Goal: Task Accomplishment & Management: Complete application form

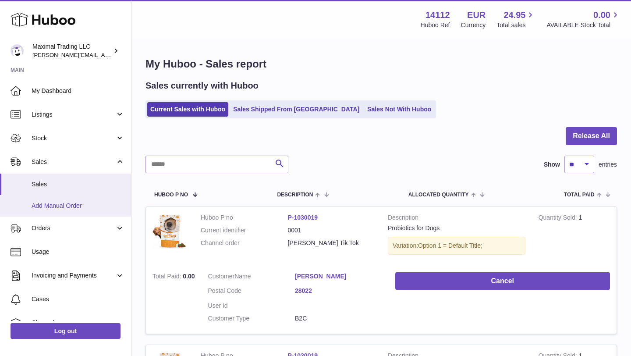
click at [62, 207] on span "Add Manual Order" at bounding box center [78, 206] width 93 height 8
click at [63, 206] on span "Add Manual Order" at bounding box center [78, 206] width 93 height 8
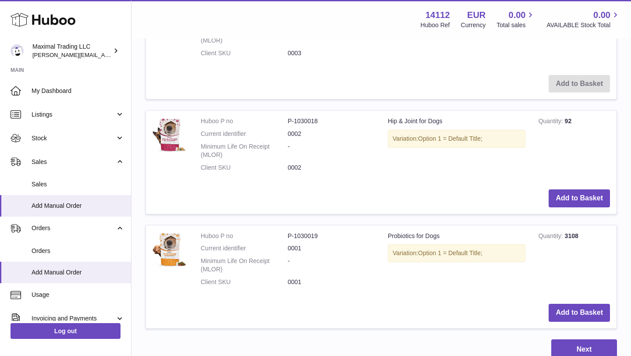
scroll to position [468, 0]
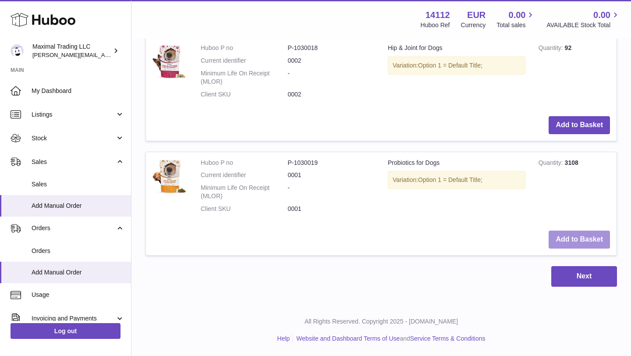
click at [577, 238] on button "Add to Basket" at bounding box center [579, 239] width 61 height 18
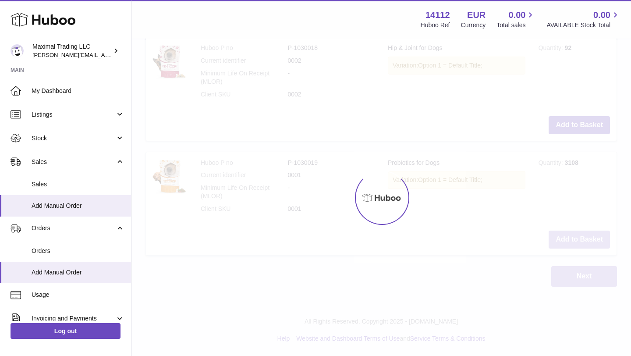
scroll to position [582, 0]
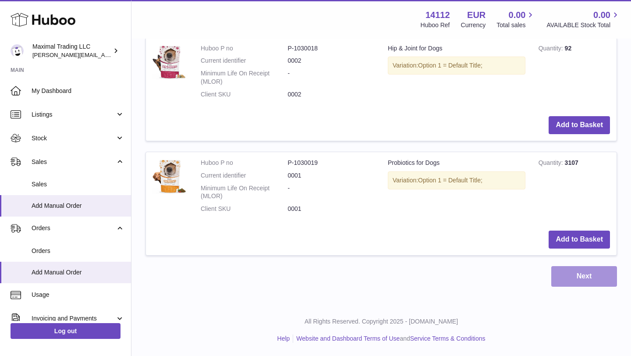
click at [580, 273] on button "Next" at bounding box center [584, 276] width 66 height 21
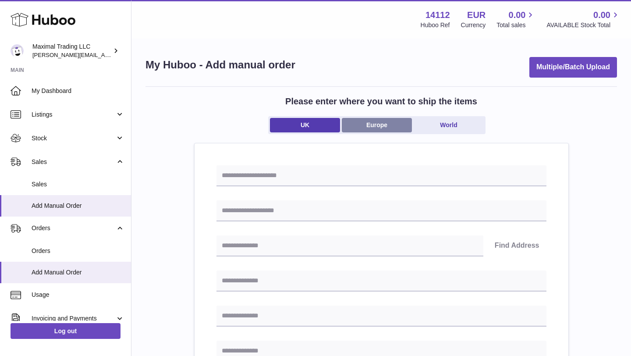
click at [380, 121] on link "Europe" at bounding box center [377, 125] width 70 height 14
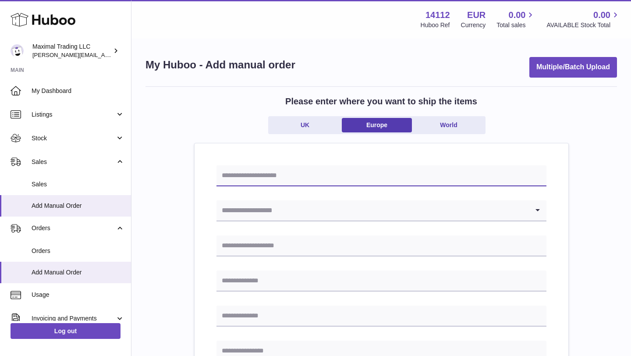
click at [287, 176] on input "text" at bounding box center [381, 175] width 330 height 21
type input "**********"
click at [283, 213] on input "Search for option" at bounding box center [372, 210] width 312 height 20
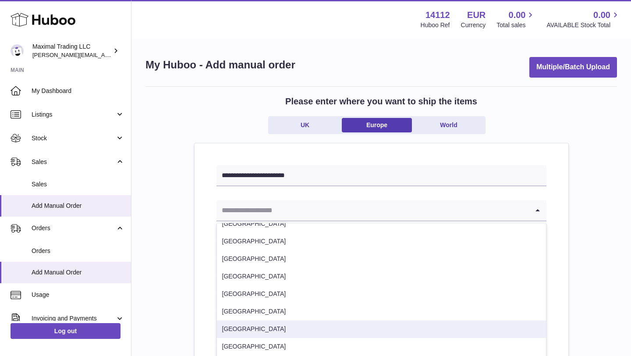
scroll to position [343, 0]
click at [237, 335] on li "Spain" at bounding box center [381, 329] width 329 height 18
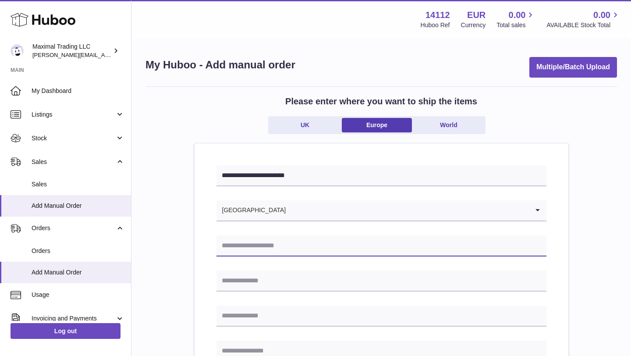
click at [253, 249] on input "text" at bounding box center [381, 245] width 330 height 21
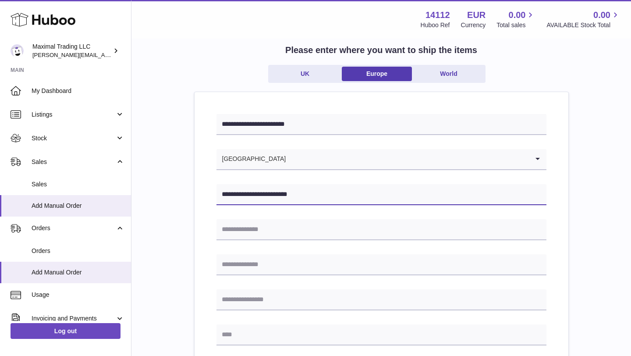
scroll to position [71, 0]
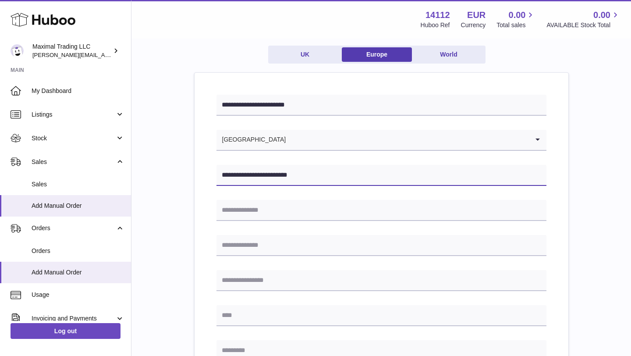
type input "**********"
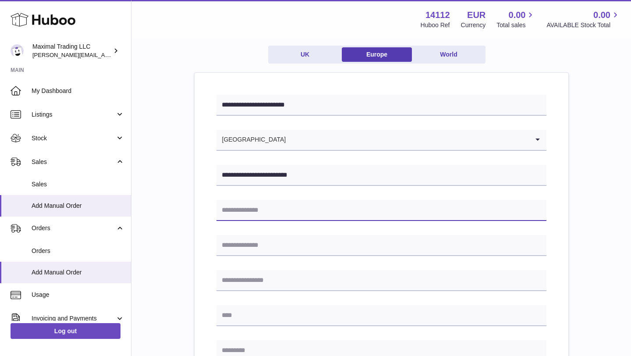
click at [252, 213] on input "text" at bounding box center [381, 210] width 330 height 21
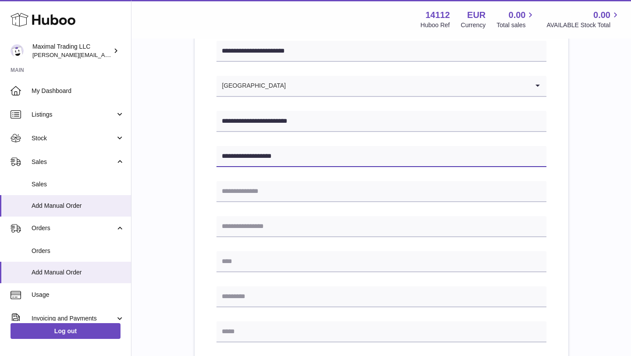
type input "**********"
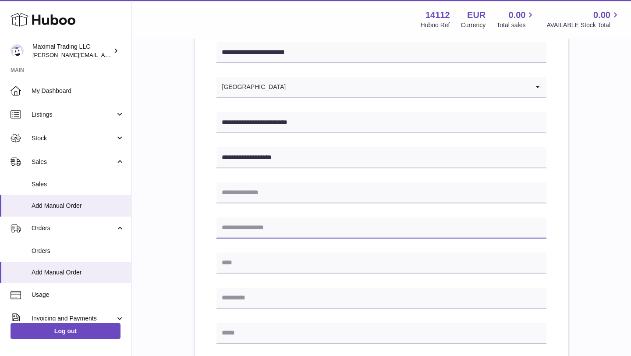
click at [254, 231] on input "text" at bounding box center [381, 227] width 330 height 21
type input "*"
type input "****"
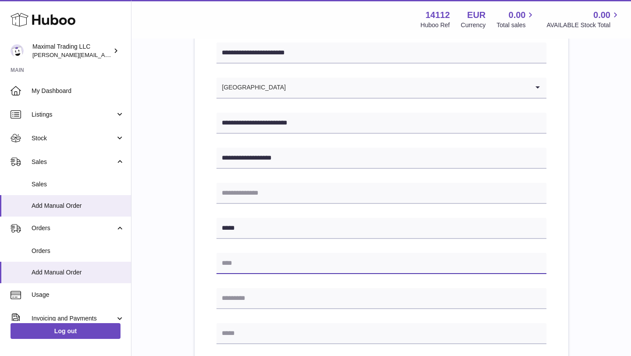
click at [250, 266] on input "text" at bounding box center [381, 263] width 330 height 21
type input "**********"
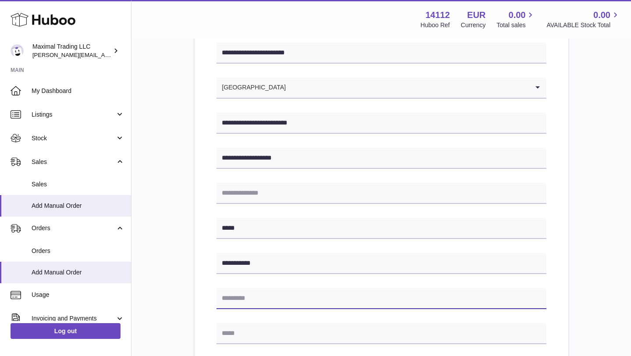
click at [256, 300] on input "text" at bounding box center [381, 298] width 330 height 21
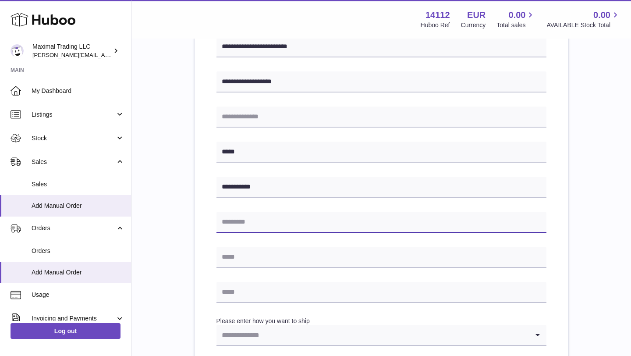
scroll to position [202, 0]
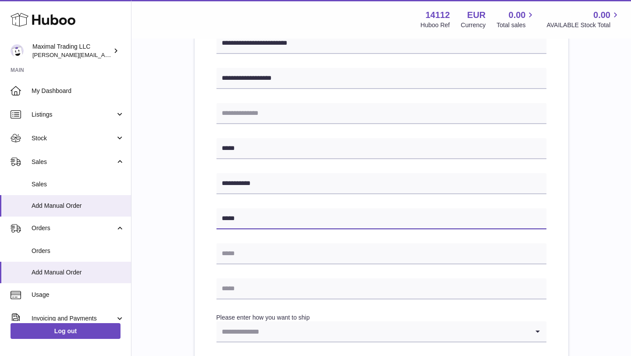
type input "*****"
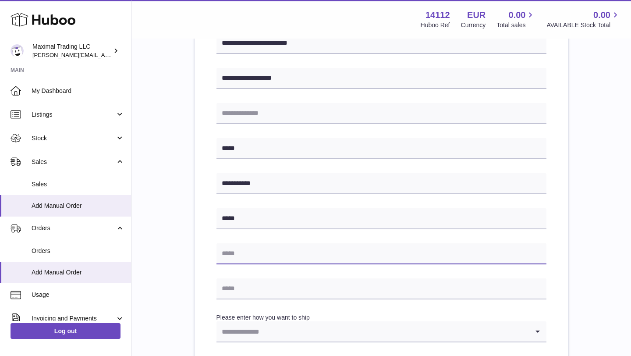
click at [246, 253] on input "text" at bounding box center [381, 253] width 330 height 21
type input "*********"
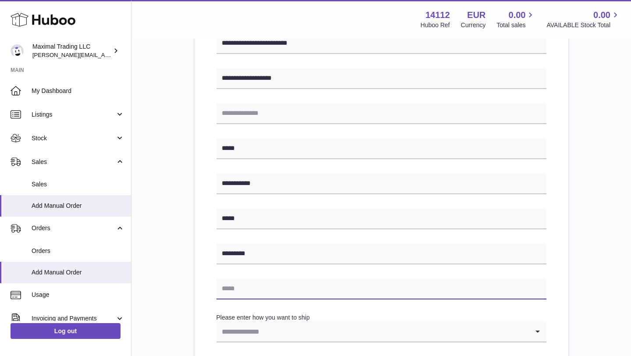
click at [228, 287] on input "text" at bounding box center [381, 288] width 330 height 21
type input "**********"
click at [287, 302] on div "**********" at bounding box center [381, 212] width 330 height 498
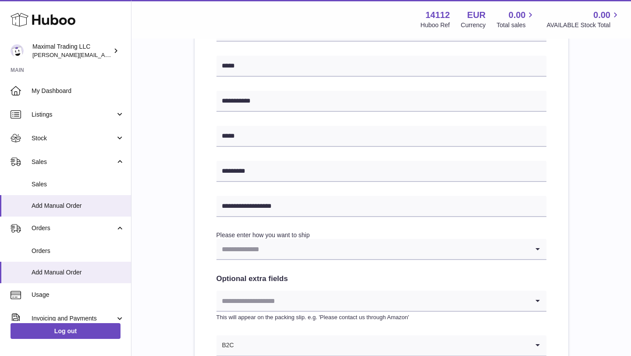
scroll to position [288, 0]
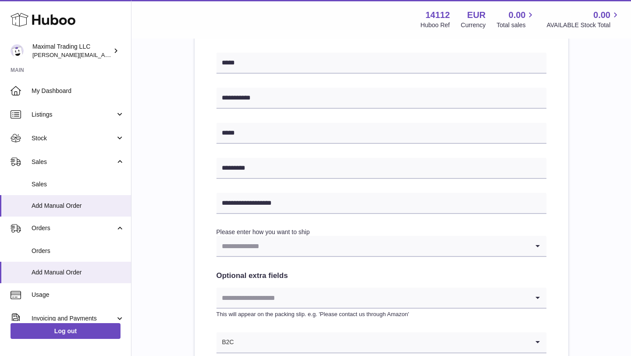
click at [311, 245] on input "Search for option" at bounding box center [372, 246] width 312 height 20
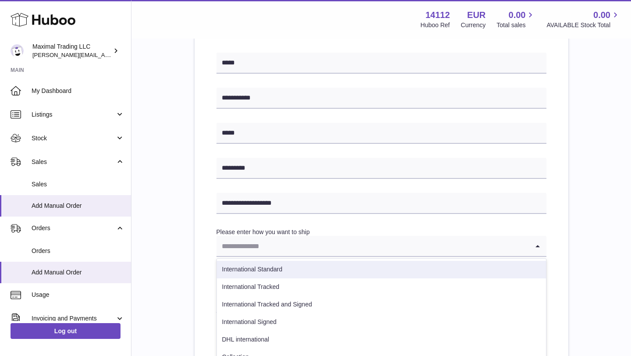
click at [302, 265] on li "International Standard" at bounding box center [381, 270] width 329 height 18
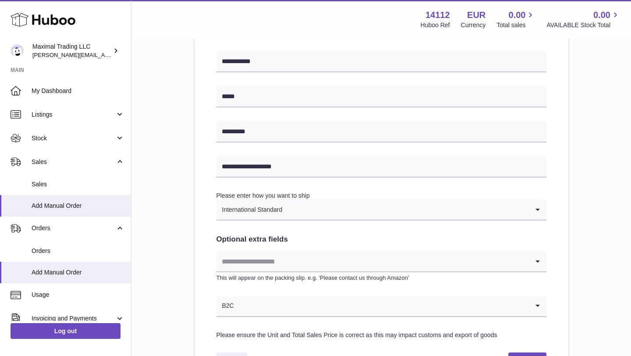
scroll to position [337, 0]
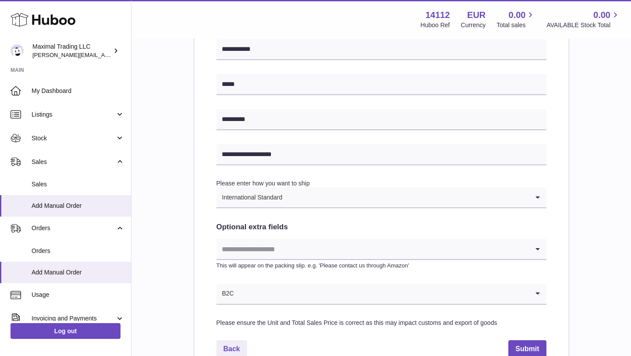
click at [305, 249] on input "Search for option" at bounding box center [372, 249] width 312 height 20
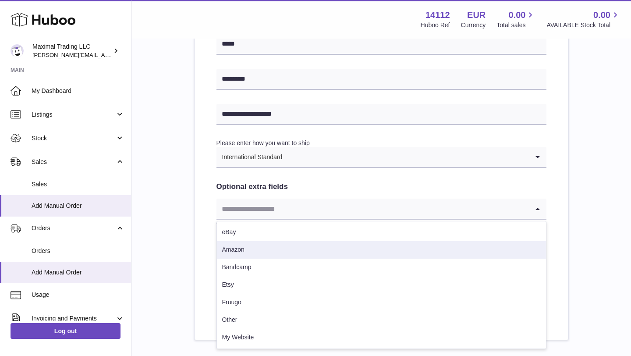
scroll to position [430, 0]
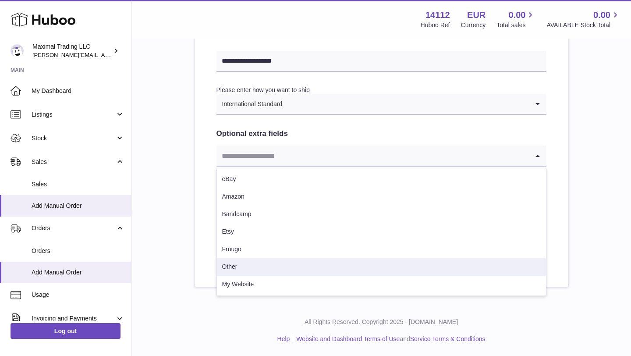
click at [287, 274] on li "Other" at bounding box center [381, 267] width 329 height 18
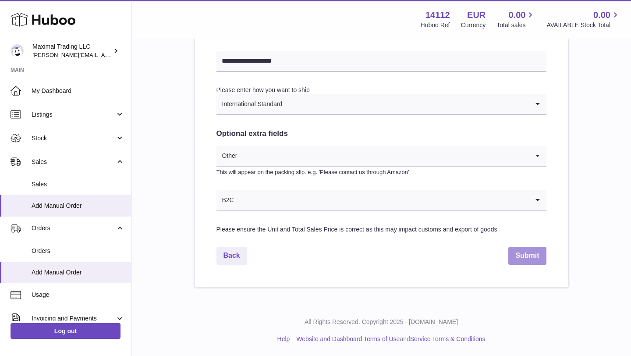
click at [522, 259] on button "Submit" at bounding box center [527, 256] width 38 height 18
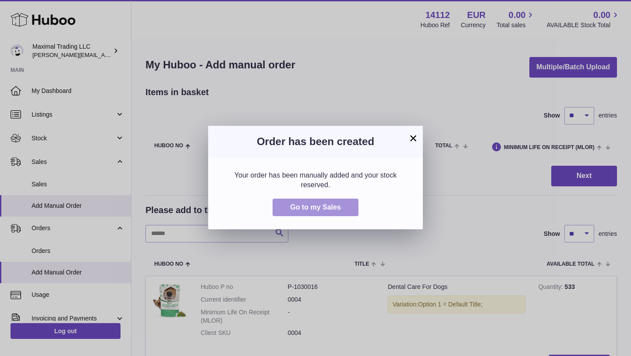
click at [336, 207] on span "Go to my Sales" at bounding box center [315, 206] width 51 height 7
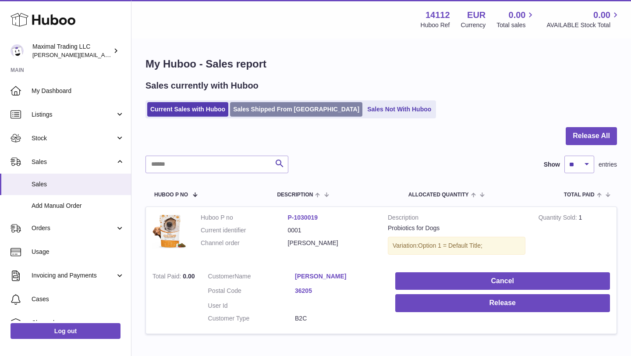
click at [280, 107] on link "Sales Shipped From [GEOGRAPHIC_DATA]" at bounding box center [296, 109] width 132 height 14
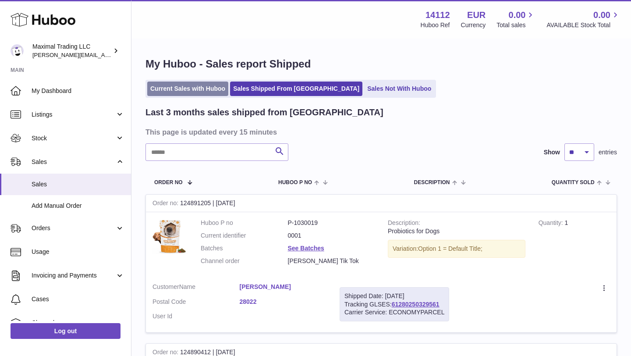
click at [205, 92] on link "Current Sales with Huboo" at bounding box center [187, 89] width 81 height 14
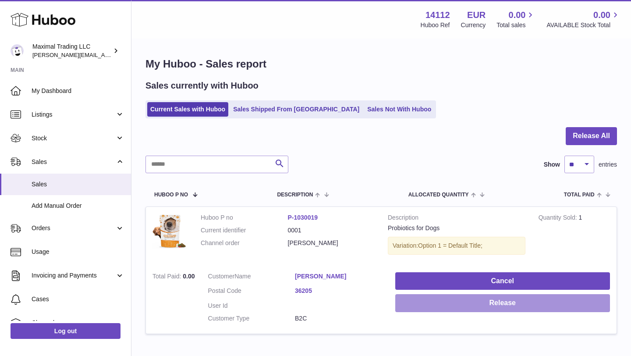
click at [500, 300] on button "Release" at bounding box center [502, 303] width 215 height 18
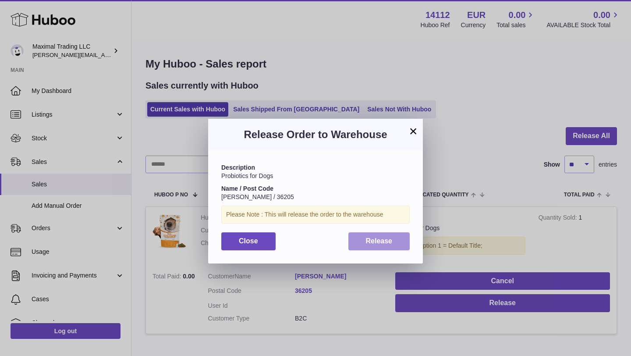
click at [391, 240] on span "Release" at bounding box center [379, 240] width 27 height 7
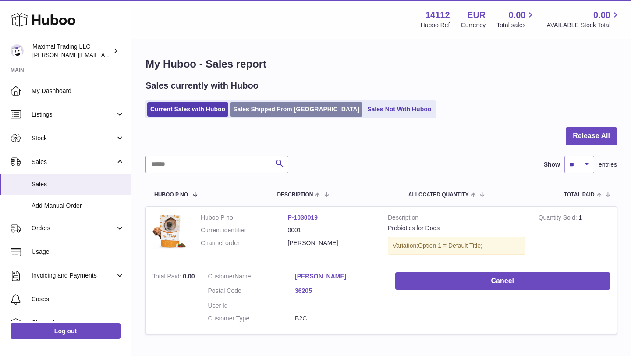
click at [284, 104] on link "Sales Shipped From [GEOGRAPHIC_DATA]" at bounding box center [296, 109] width 132 height 14
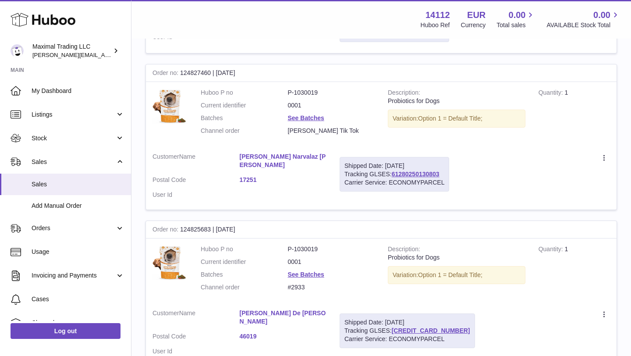
scroll to position [1041, 0]
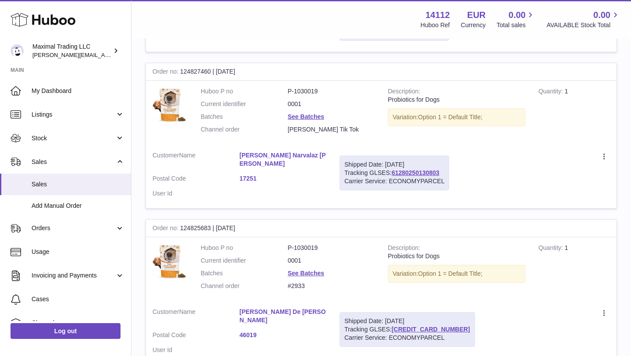
click at [414, 178] on div "Carrier Service: ECONOMYPARCEL" at bounding box center [394, 181] width 100 height 8
click at [415, 174] on link "61280250130803" at bounding box center [416, 172] width 48 height 7
